Goal: Information Seeking & Learning: Learn about a topic

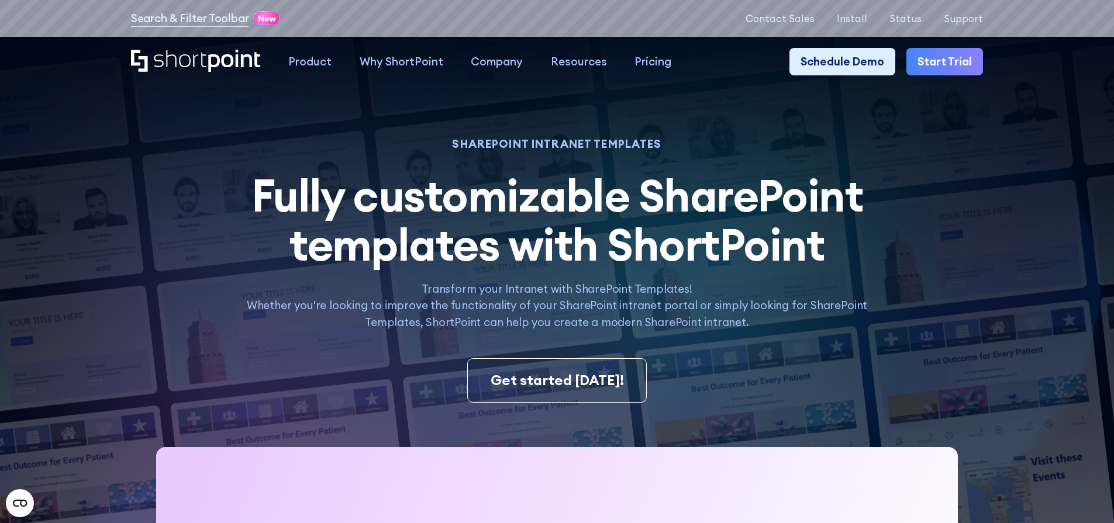
click at [99, 249] on img at bounding box center [529, 366] width 1170 height 733
click at [16, 503] on circle "Open CMP widget" at bounding box center [20, 503] width 28 height 28
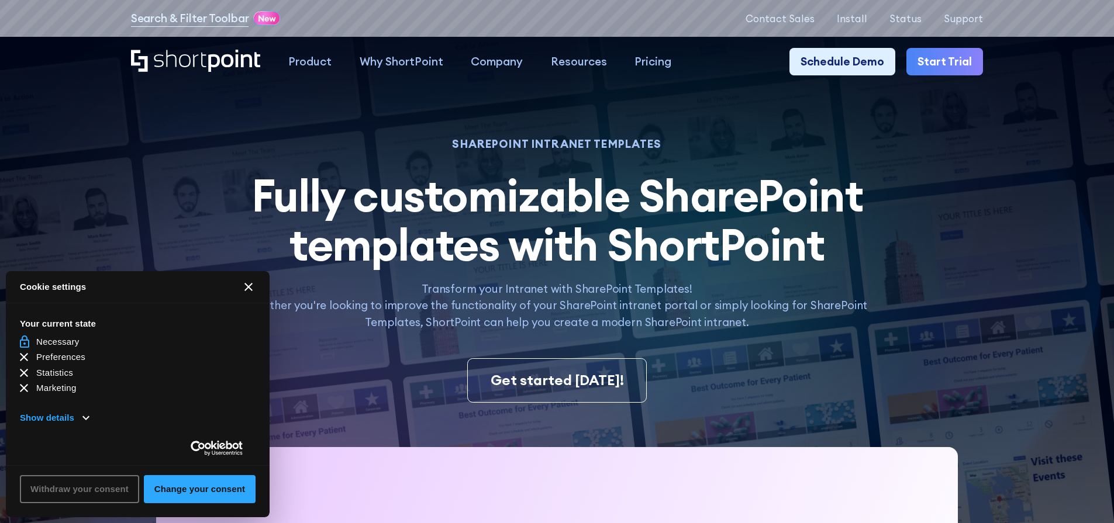
click at [254, 291] on button "[#WIDGET_ICON_CROSS#]" at bounding box center [249, 287] width 28 height 28
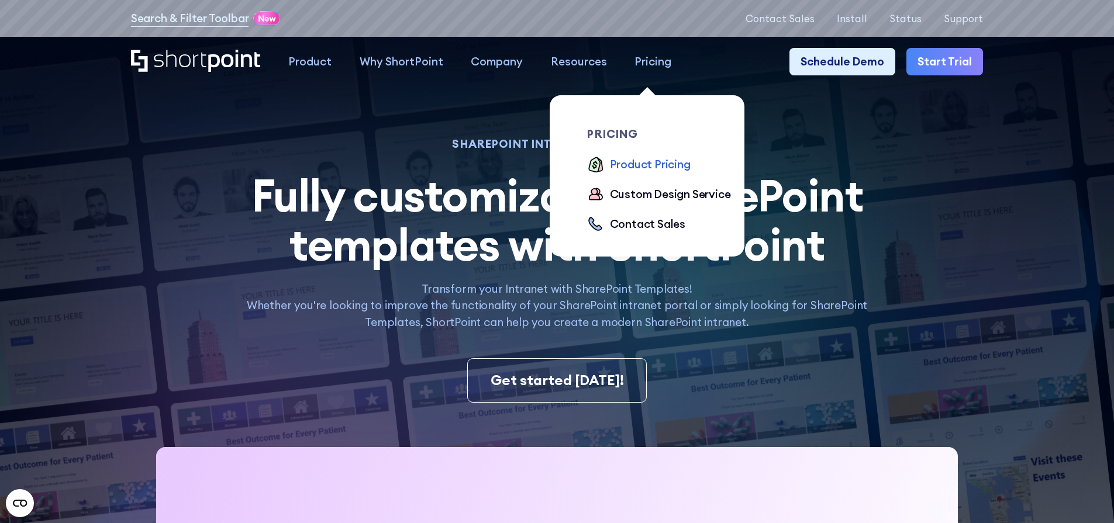
click at [644, 167] on div "Product Pricing" at bounding box center [650, 164] width 81 height 17
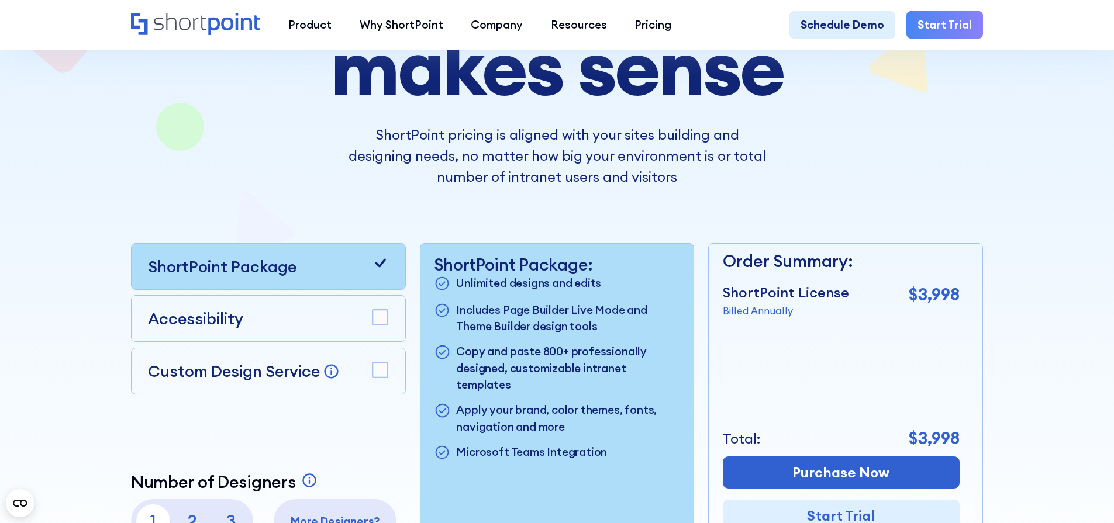
scroll to position [343, 0]
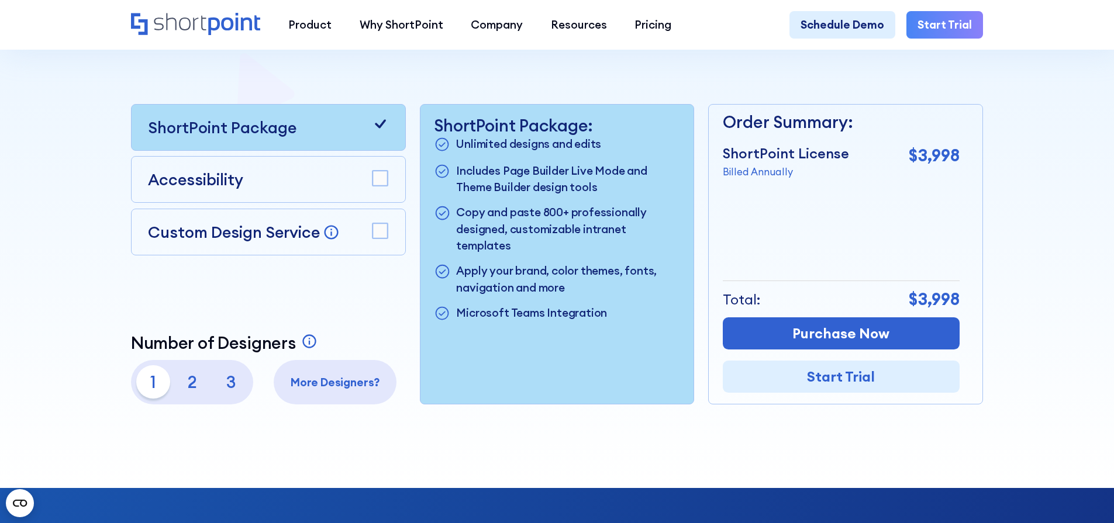
click at [362, 191] on div "Accessibility" at bounding box center [268, 179] width 240 height 23
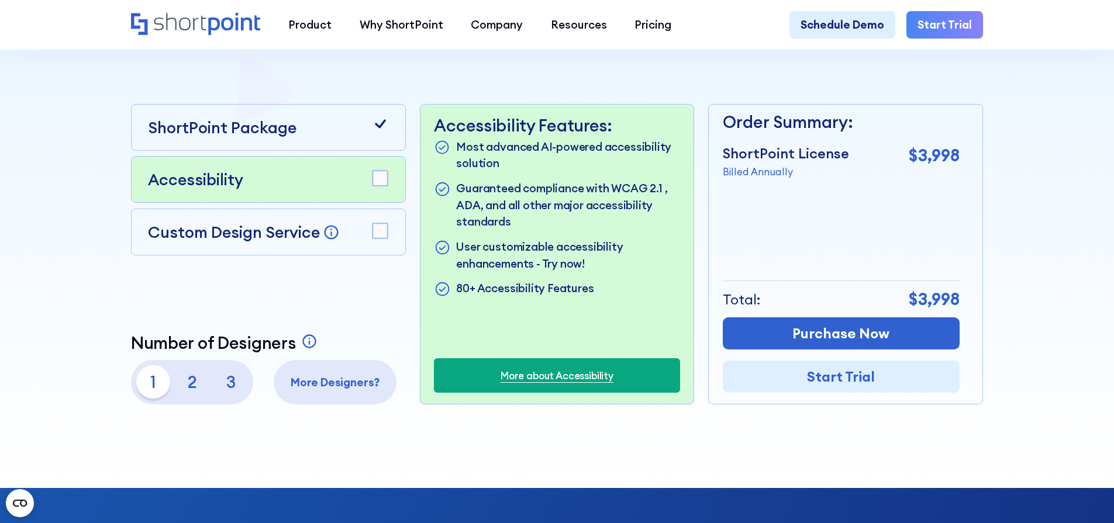
click at [375, 184] on rect at bounding box center [380, 178] width 15 height 15
click at [375, 183] on icon at bounding box center [380, 178] width 11 height 9
click at [375, 184] on rect at bounding box center [380, 178] width 15 height 15
click at [375, 183] on icon at bounding box center [380, 178] width 11 height 9
click at [382, 184] on rect at bounding box center [380, 178] width 15 height 15
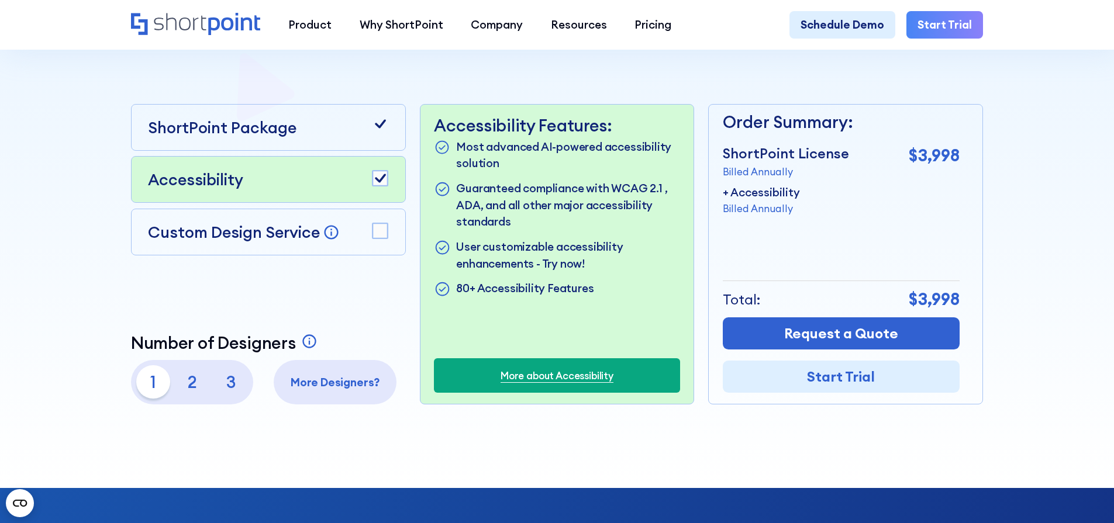
click at [375, 183] on icon at bounding box center [380, 178] width 11 height 9
click at [190, 391] on p "2" at bounding box center [191, 382] width 33 height 33
click at [239, 384] on p "3" at bounding box center [231, 382] width 33 height 33
click at [194, 380] on p "2" at bounding box center [191, 382] width 33 height 33
click at [151, 384] on p "1" at bounding box center [152, 382] width 33 height 33
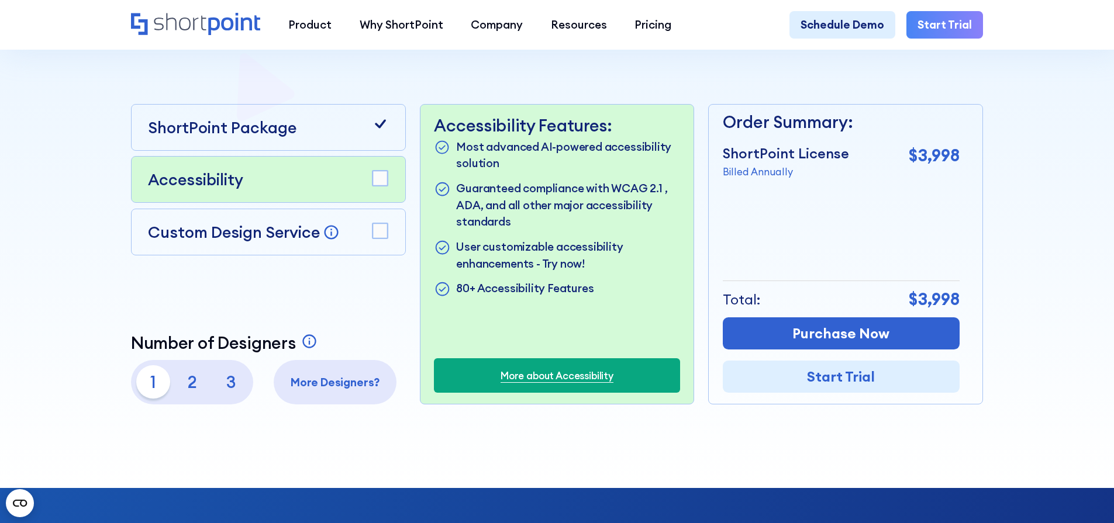
click at [189, 387] on p "2" at bounding box center [191, 382] width 33 height 33
click at [225, 384] on p "3" at bounding box center [231, 382] width 33 height 33
click at [327, 391] on p "More Designers?" at bounding box center [336, 382] width 112 height 17
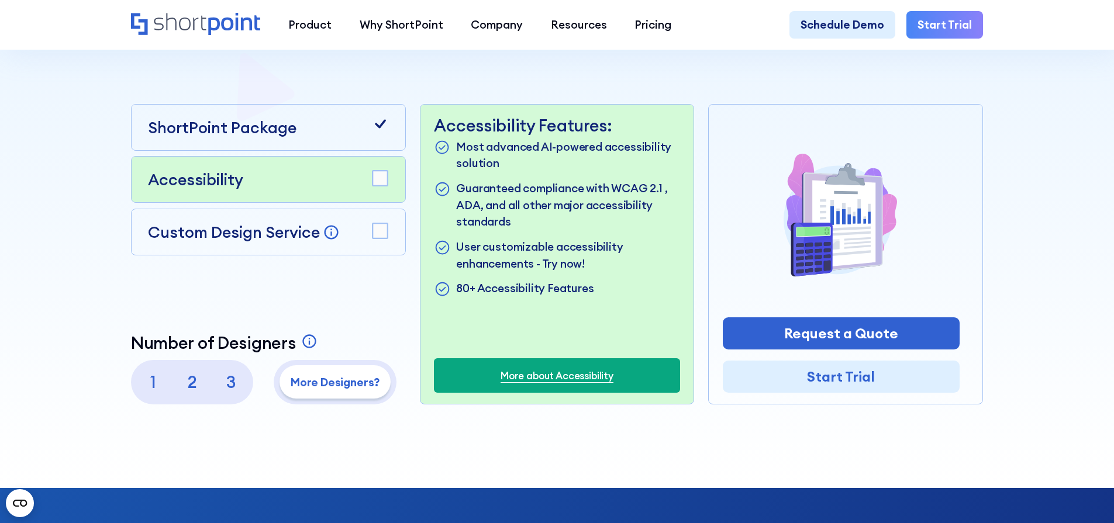
click at [153, 391] on p "1" at bounding box center [152, 382] width 33 height 33
